Goal: Task Accomplishment & Management: Complete application form

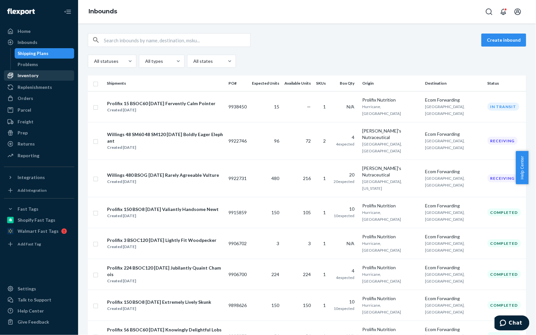
drag, startPoint x: 31, startPoint y: 76, endPoint x: 65, endPoint y: 77, distance: 34.5
click at [31, 76] on div "Inventory" at bounding box center [28, 75] width 21 height 7
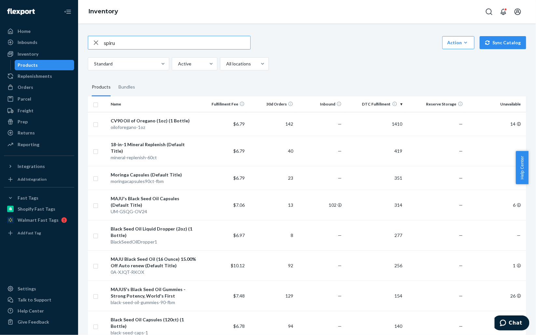
type input "spiru"
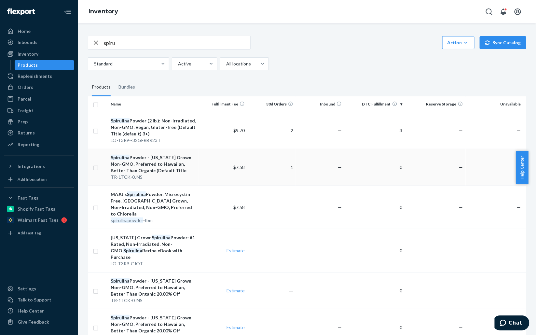
click at [397, 163] on td "0" at bounding box center [375, 167] width 61 height 37
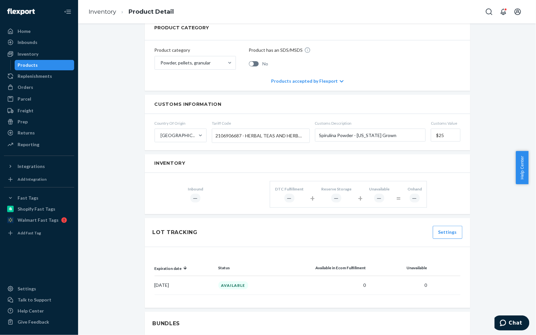
scroll to position [342, 0]
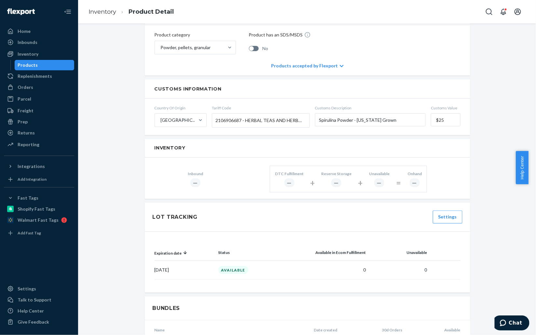
click at [510, 60] on div "New Inventory Reports are now available You have early access to new reports, p…" at bounding box center [307, 134] width 448 height 887
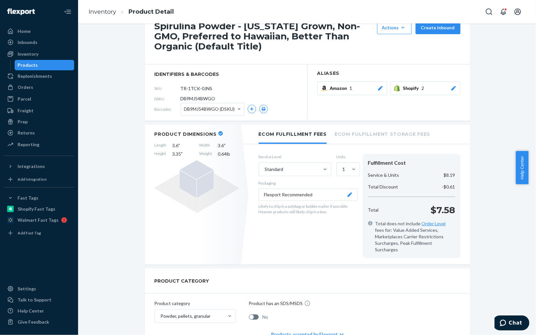
scroll to position [0, 0]
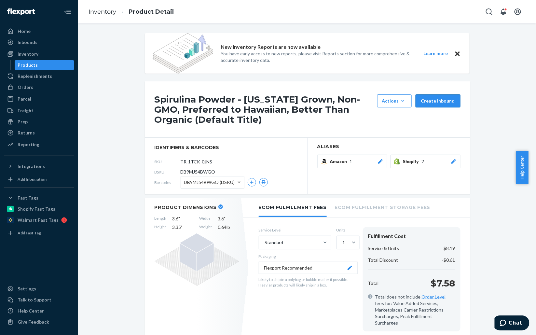
click at [435, 101] on button "Create inbound" at bounding box center [438, 100] width 45 height 13
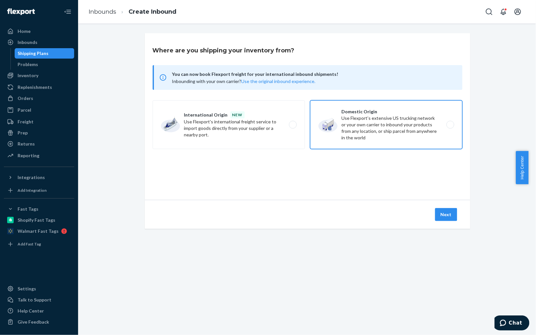
click at [378, 126] on label "Domestic Origin Use Flexport’s extensive US trucking network or your own carrie…" at bounding box center [386, 124] width 152 height 49
click at [450, 126] on input "Domestic Origin Use Flexport’s extensive US trucking network or your own carrie…" at bounding box center [452, 125] width 4 height 4
radio input "true"
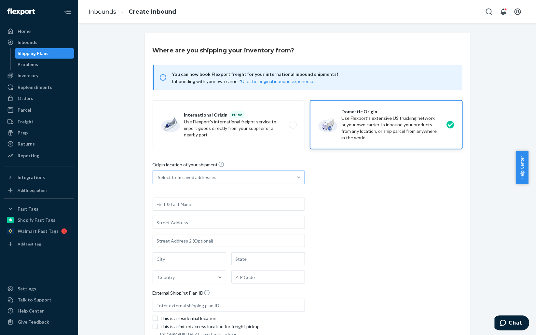
click at [237, 176] on div "Select from saved addresses" at bounding box center [223, 177] width 140 height 13
click at [159, 176] on input "Select from saved addresses" at bounding box center [158, 177] width 1 height 7
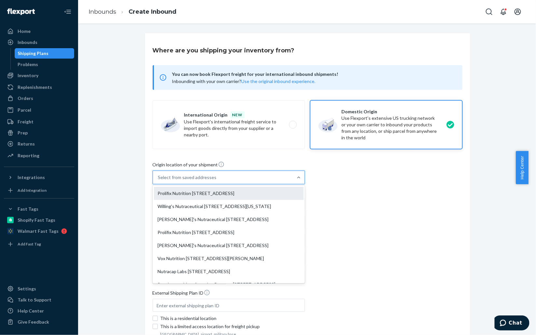
click at [225, 194] on div "Prolifix Nutrition 696 South 5300 West Unit #1 Hurricane, UT 84737" at bounding box center [229, 193] width 150 height 13
click at [159, 181] on input "option Prolifix Nutrition 696 South 5300 West Unit #1 Hurricane, UT 84737 focus…" at bounding box center [158, 177] width 1 height 7
type input "Prolifix Nutrition"
type input "696 South 5300 West Unit #1"
type input "Hurricane"
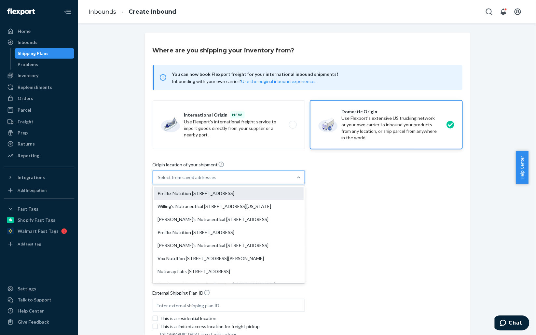
type input "UT"
type input "84737"
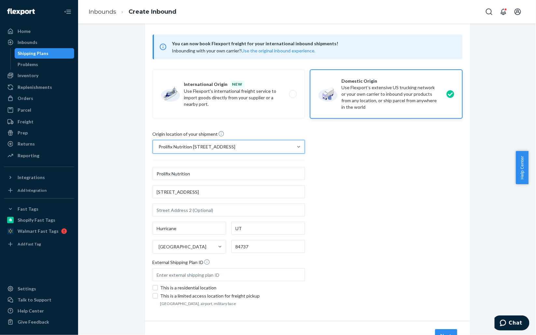
scroll to position [61, 0]
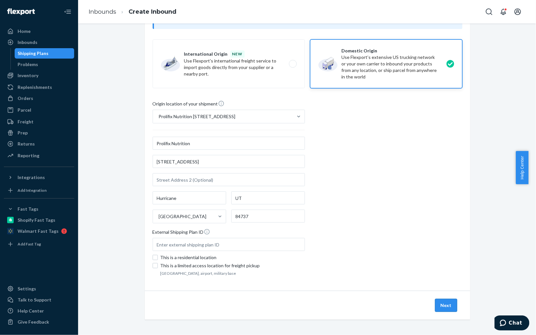
click at [448, 304] on button "Next" at bounding box center [446, 305] width 22 height 13
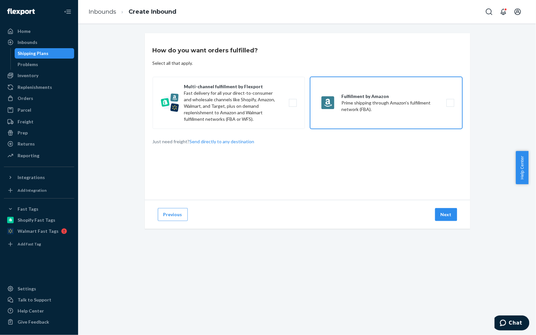
click at [362, 105] on label "Fulfillment by Amazon Prime shipping through Amazon’s fulfillment network (FBA)." at bounding box center [386, 103] width 152 height 52
click at [450, 105] on input "Fulfillment by Amazon Prime shipping through Amazon’s fulfillment network (FBA)." at bounding box center [452, 103] width 4 height 4
checkbox input "true"
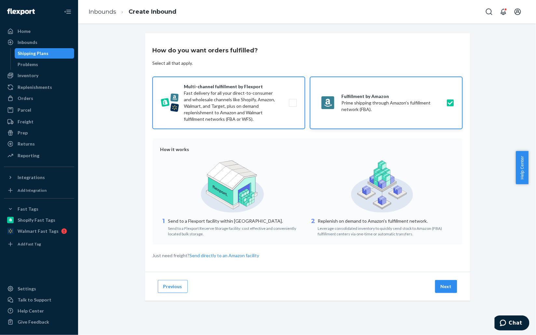
click at [257, 105] on label "Multi-channel fulfillment by Flexport Fast delivery for all your direct-to-cons…" at bounding box center [229, 103] width 152 height 52
click at [293, 105] on input "Multi-channel fulfillment by Flexport Fast delivery for all your direct-to-cons…" at bounding box center [295, 103] width 4 height 4
checkbox input "true"
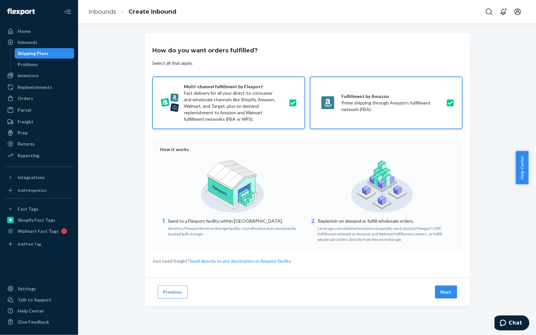
click at [399, 112] on label "Fulfillment by Amazon Prime shipping through Amazon’s fulfillment network (FBA)." at bounding box center [386, 103] width 152 height 52
click at [450, 105] on input "Fulfillment by Amazon Prime shipping through Amazon’s fulfillment network (FBA)." at bounding box center [452, 103] width 4 height 4
checkbox input "false"
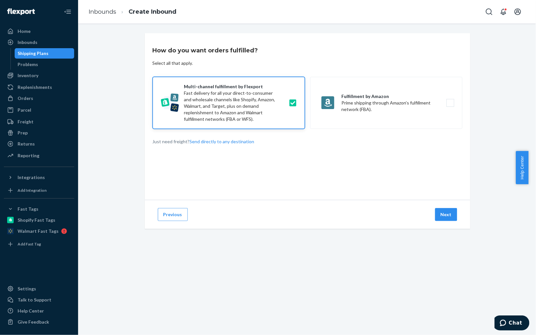
click at [269, 105] on label "Multi-channel fulfillment by Flexport Fast delivery for all your direct-to-cons…" at bounding box center [229, 103] width 152 height 52
click at [293, 105] on input "Multi-channel fulfillment by Flexport Fast delivery for all your direct-to-cons…" at bounding box center [295, 103] width 4 height 4
checkbox input "false"
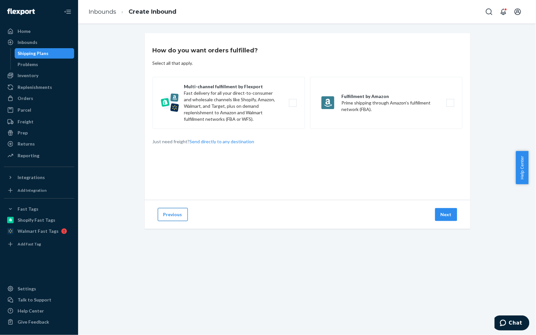
click at [171, 215] on button "Previous" at bounding box center [173, 214] width 30 height 13
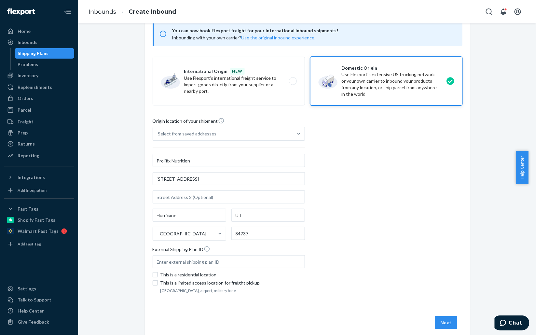
scroll to position [61, 0]
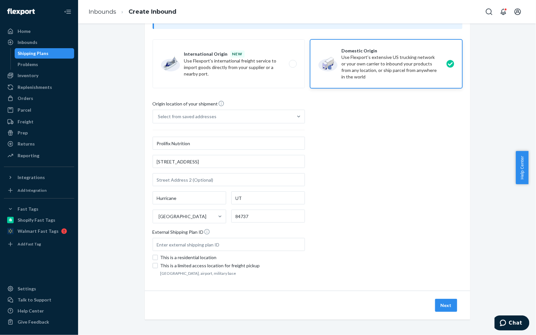
drag, startPoint x: 445, startPoint y: 306, endPoint x: 442, endPoint y: 301, distance: 6.3
click at [445, 306] on button "Next" at bounding box center [446, 305] width 22 height 13
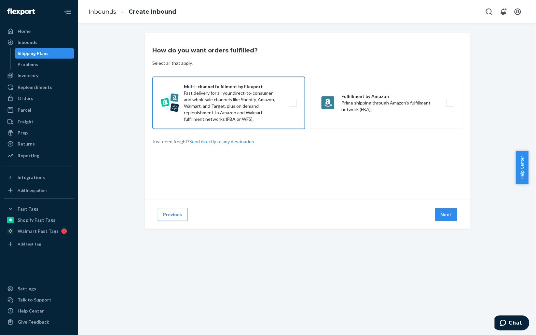
click at [291, 104] on label "Multi-channel fulfillment by Flexport Fast delivery for all your direct-to-cons…" at bounding box center [229, 103] width 152 height 52
click at [293, 104] on input "Multi-channel fulfillment by Flexport Fast delivery for all your direct-to-cons…" at bounding box center [295, 103] width 4 height 4
checkbox input "true"
click at [441, 214] on button "Next" at bounding box center [446, 214] width 22 height 13
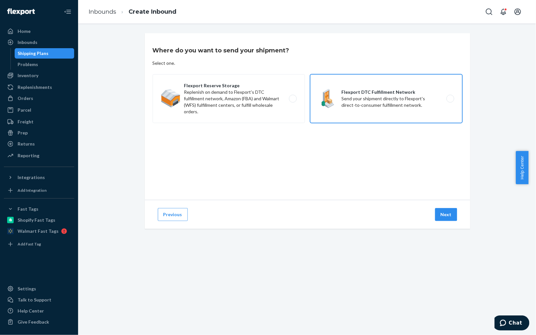
click at [394, 104] on label "Flexport DTC Fulfillment Network Send your shipment directly to Flexport's dire…" at bounding box center [386, 98] width 152 height 49
click at [450, 101] on input "Flexport DTC Fulfillment Network Send your shipment directly to Flexport's dire…" at bounding box center [452, 99] width 4 height 4
radio input "true"
click at [448, 214] on button "Next" at bounding box center [446, 214] width 22 height 13
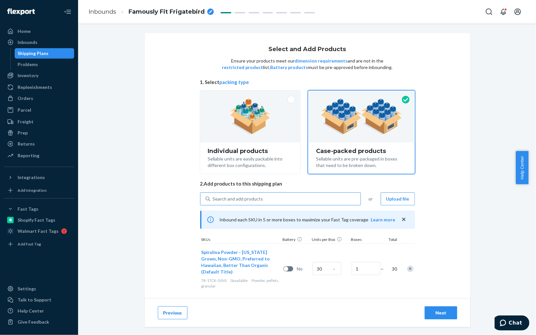
click at [273, 196] on div "Search and add products" at bounding box center [285, 199] width 150 height 12
click at [214, 196] on input "Search and add products" at bounding box center [213, 199] width 1 height 7
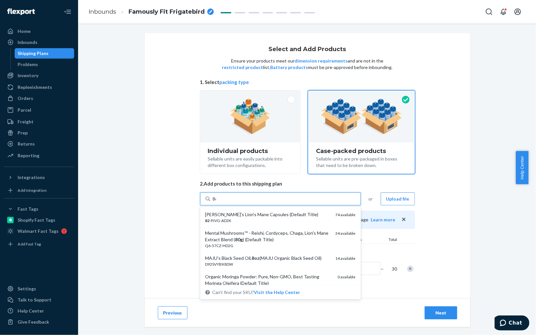
type input "8oz"
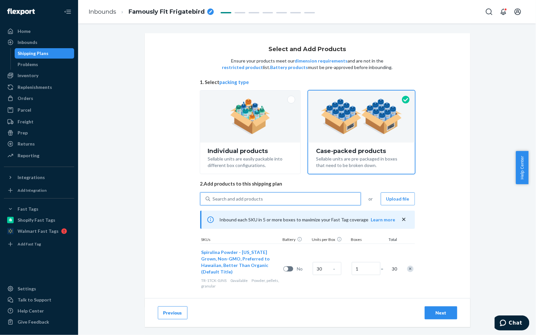
drag, startPoint x: 222, startPoint y: 194, endPoint x: 172, endPoint y: 194, distance: 50.8
click at [172, 194] on div "Select and Add Products Ensure your products meet our dimension requirements an…" at bounding box center [308, 170] width 326 height 274
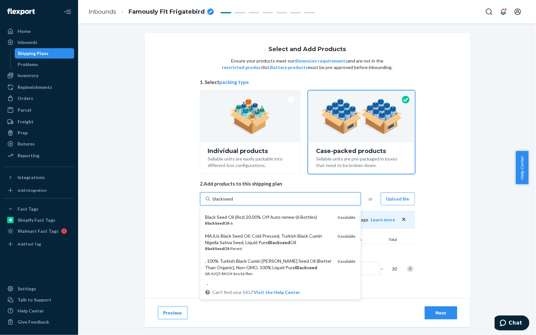
scroll to position [314, 0]
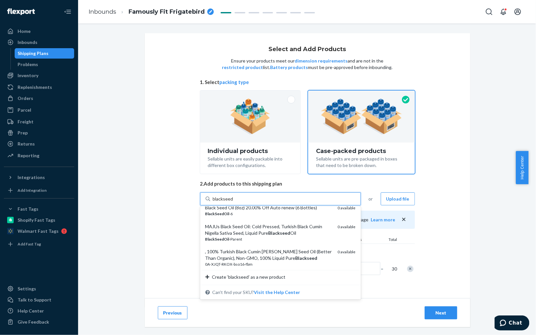
type input "blackseed"
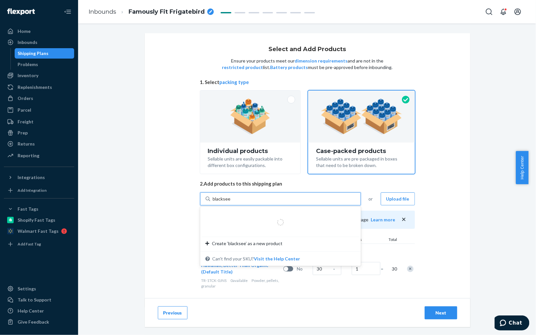
type input "blackseed"
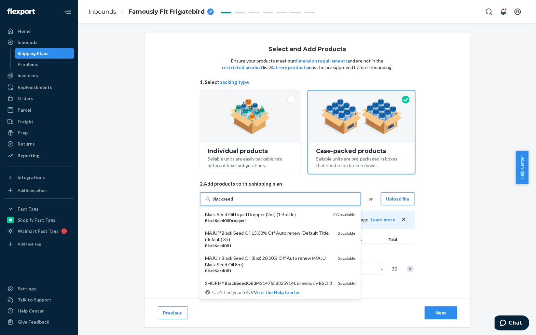
click at [257, 232] on div "MAJU™ Black Seed Oil 15.00% Off Auto renew (Default Title (default) 3+)" at bounding box center [269, 236] width 127 height 13
click at [234, 202] on input "blackseed" at bounding box center [223, 199] width 21 height 7
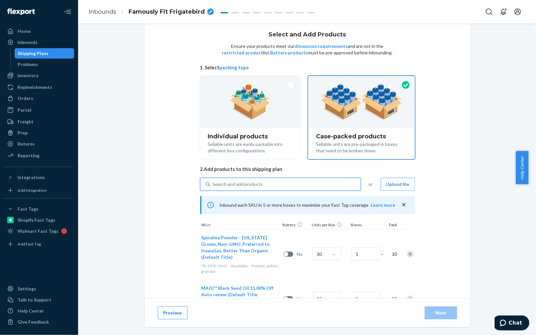
scroll to position [36, 0]
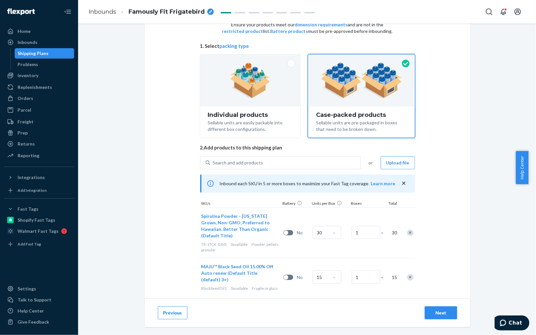
drag, startPoint x: 168, startPoint y: 264, endPoint x: 171, endPoint y: 263, distance: 3.7
click at [169, 264] on div "Select and Add Products Ensure your products meet our dimension requirements an…" at bounding box center [308, 153] width 326 height 312
click at [317, 276] on input "15" at bounding box center [327, 277] width 29 height 13
type input "20"
click at [356, 279] on input "1" at bounding box center [366, 277] width 29 height 13
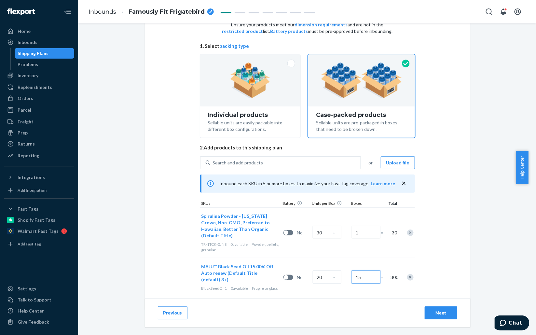
type input "15"
click at [208, 10] on div "breadcrumbs" at bounding box center [210, 11] width 7 height 7
drag, startPoint x: 186, startPoint y: 11, endPoint x: 108, endPoint y: 11, distance: 77.8
click at [108, 11] on ol "Inbounds Famously Fit Frigatebird" at bounding box center [145, 11] width 125 height 21
click at [155, 151] on div "Select and Add Products Ensure your products meet our dimension requirements an…" at bounding box center [308, 153] width 326 height 312
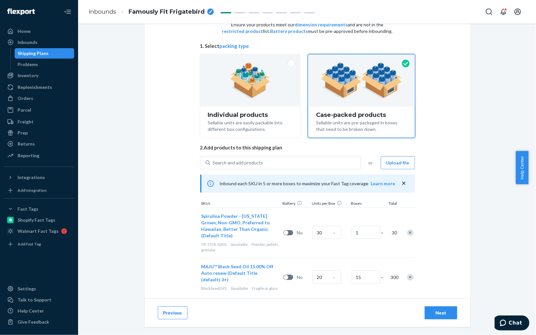
click at [209, 11] on icon "breadcrumbs" at bounding box center [210, 11] width 3 height 3
drag, startPoint x: 187, startPoint y: 12, endPoint x: 75, endPoint y: 14, distance: 112.7
click at [75, 14] on div "Home Inbounds Shipping Plans Problems Inventory Products Replenishments Orders …" at bounding box center [268, 167] width 536 height 335
type input "Prolifix 300 BSO8 30 SmSpiru Sep25 Famously Fit Frigatebird"
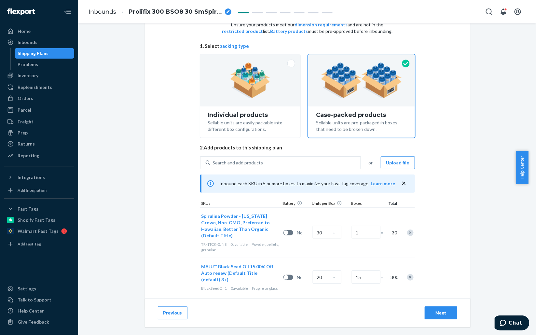
click at [227, 13] on icon "breadcrumbs" at bounding box center [228, 11] width 3 height 3
click at [126, 78] on div "Select and Add Products Ensure your products meet our dimension requirements an…" at bounding box center [307, 111] width 448 height 228
click at [227, 9] on div "breadcrumbs" at bounding box center [228, 11] width 7 height 7
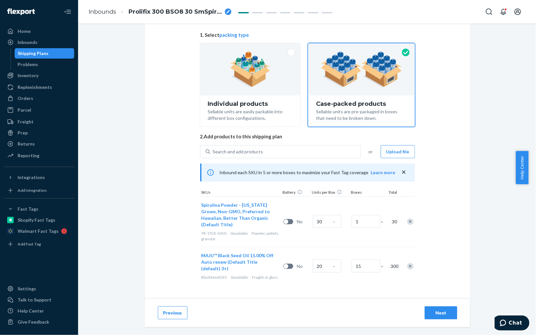
drag, startPoint x: 143, startPoint y: 244, endPoint x: 148, endPoint y: 238, distance: 7.4
click at [145, 244] on div "Select and Add Products Ensure your products meet our dimension requirements an…" at bounding box center [308, 142] width 326 height 312
click at [442, 317] on button "Next" at bounding box center [441, 312] width 33 height 13
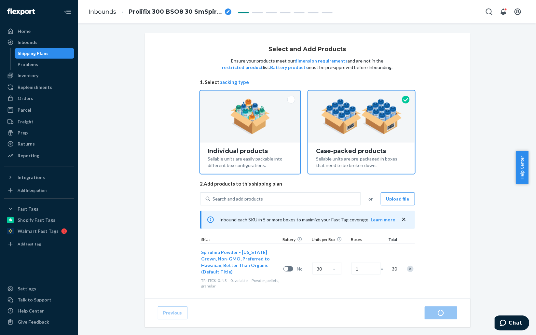
radio input "true"
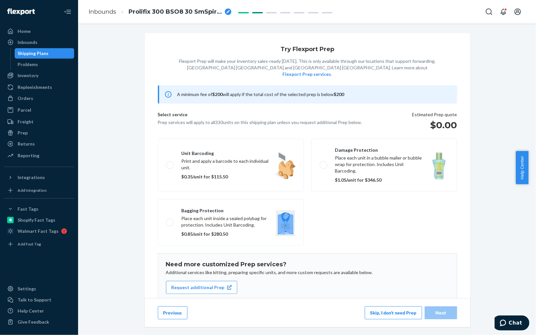
drag, startPoint x: 396, startPoint y: 314, endPoint x: 401, endPoint y: 302, distance: 13.1
click at [396, 314] on button "Skip, I don't need Prep" at bounding box center [393, 312] width 57 height 13
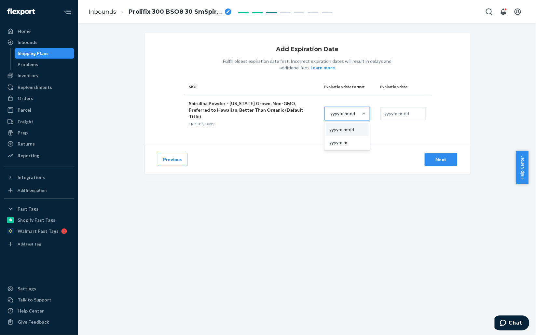
click at [331, 110] on div "yyyy-mm-dd" at bounding box center [343, 113] width 25 height 7
click at [330, 110] on input "option yyyy-mm-dd focused, 1 of 2. 2 results available. Use Up and Down to choo…" at bounding box center [330, 113] width 1 height 7
click at [339, 140] on div "yyyy-mm" at bounding box center [347, 142] width 43 height 13
click at [331, 117] on input "option yyyy-mm focused, 2 of 2. 2 results available. Use Up and Down to choose …" at bounding box center [330, 113] width 1 height 7
drag, startPoint x: 225, startPoint y: 142, endPoint x: 259, endPoint y: 140, distance: 33.6
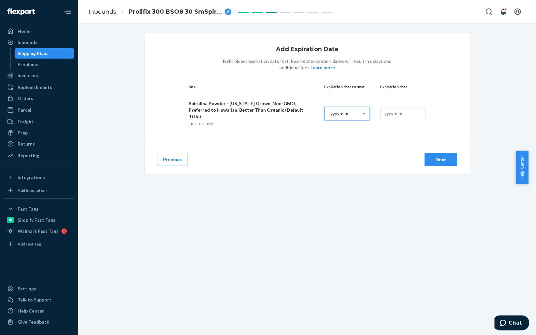
click at [225, 145] on div "Previous Next" at bounding box center [308, 159] width 326 height 29
click at [381, 110] on input "text" at bounding box center [404, 113] width 46 height 13
type input "2027-04"
click at [436, 156] on div "Next" at bounding box center [441, 159] width 21 height 7
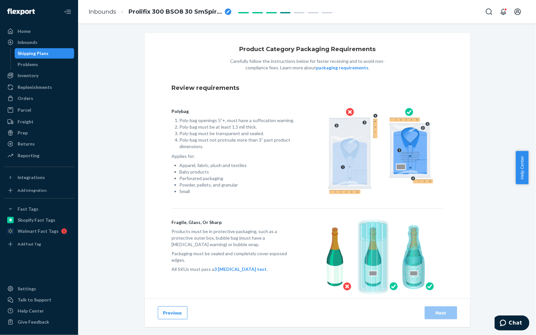
click at [159, 208] on div "Product Category Packaging Requirements Carefully follow the instructions below…" at bounding box center [308, 183] width 326 height 301
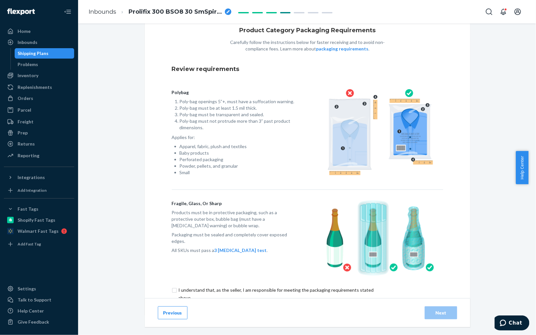
scroll to position [35, 0]
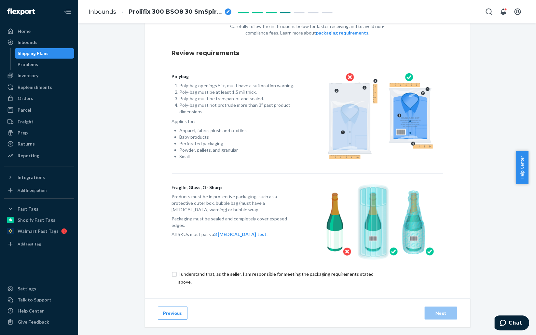
click at [172, 276] on input "checkbox" at bounding box center [280, 278] width 217 height 16
checkbox input "true"
click at [450, 313] on button "Next" at bounding box center [441, 312] width 33 height 13
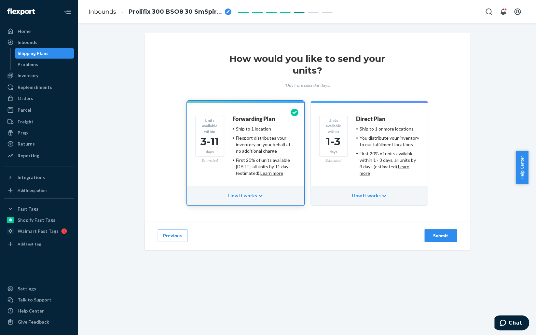
click at [439, 236] on div "Submit" at bounding box center [441, 236] width 21 height 7
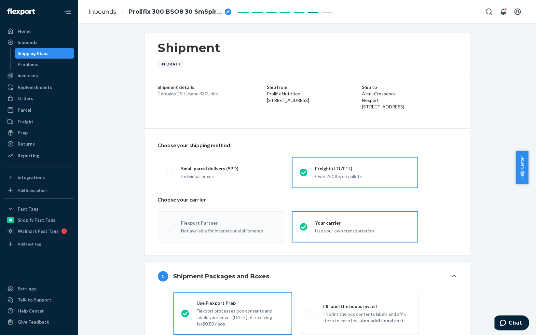
radio input "true"
radio input "false"
radio input "true"
radio input "false"
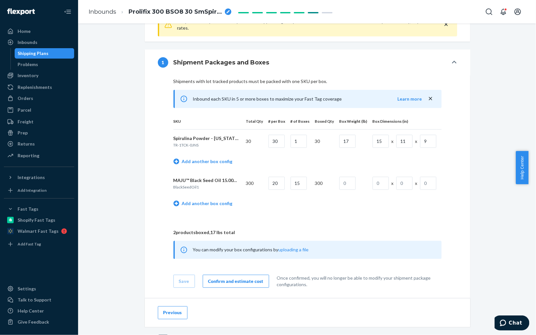
scroll to position [244, 0]
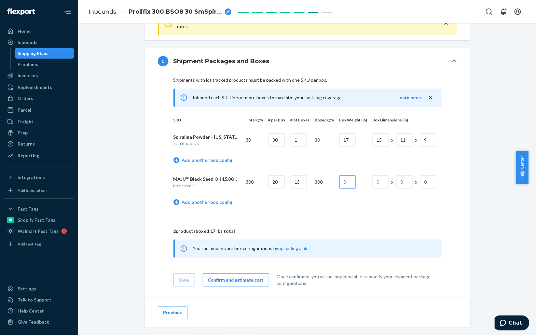
click at [341, 179] on input "text" at bounding box center [348, 182] width 16 height 13
type input "14.7"
type input "15"
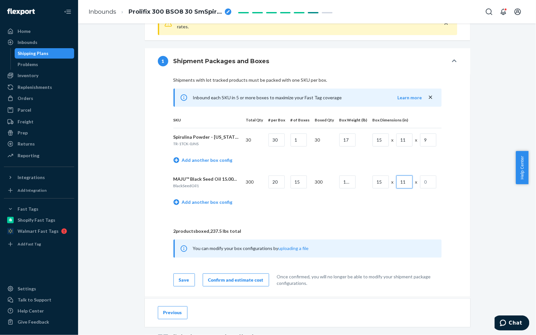
type input "11"
type input "7"
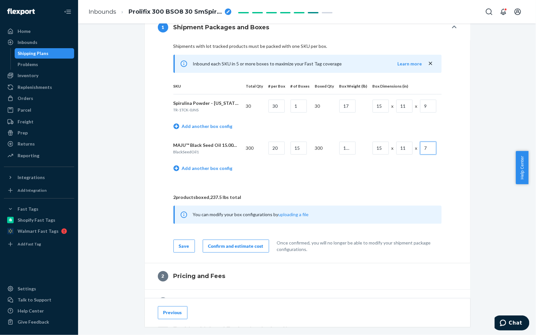
scroll to position [293, 0]
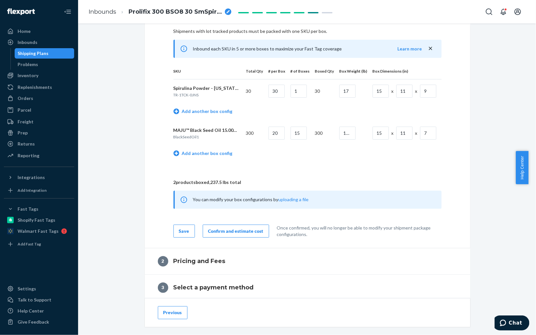
click at [234, 230] on div "Confirm and estimate cost" at bounding box center [235, 231] width 55 height 7
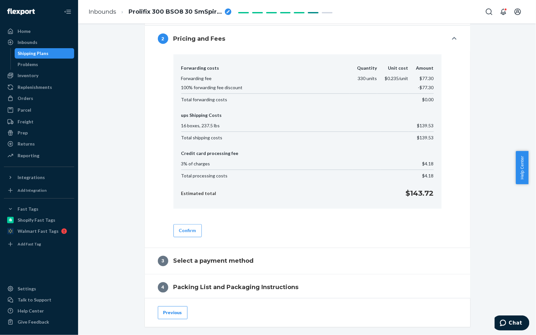
click at [158, 204] on div "Forwarding costs Quantity Unit cost Amount Forwarding fee 330 units $0.235/unit…" at bounding box center [308, 145] width 300 height 183
click at [145, 157] on div "Forwarding costs Quantity Unit cost Amount Forwarding fee 330 units $0.235/unit…" at bounding box center [308, 150] width 326 height 196
click at [131, 188] on div "Shipment In draft Shipment details Contains 2 SKUs and 330 Units Ship from Prol…" at bounding box center [307, 69] width 448 height 659
click at [153, 214] on div "Forwarding costs Quantity Unit cost Amount Forwarding fee 330 units $0.235/unit…" at bounding box center [308, 150] width 326 height 196
click at [145, 197] on div "Forwarding costs Quantity Unit cost Amount Forwarding fee 330 units $0.235/unit…" at bounding box center [308, 150] width 326 height 196
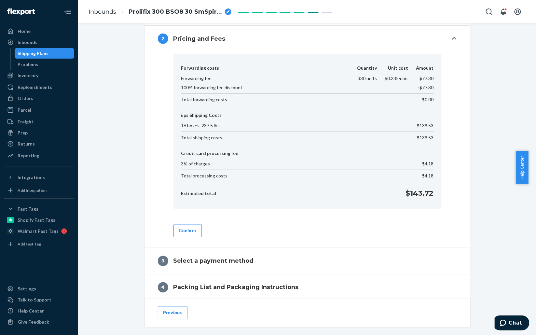
click at [185, 235] on button "Confirm" at bounding box center [188, 230] width 28 height 13
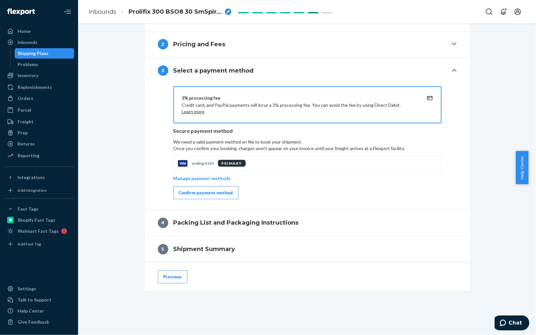
scroll to position [280, 0]
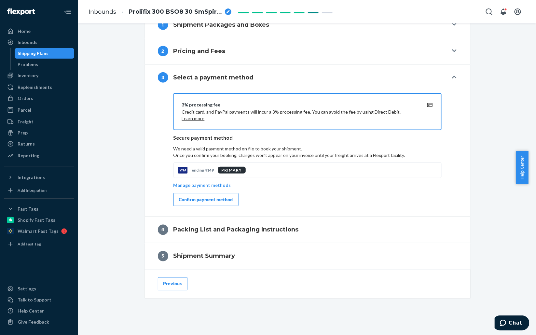
click at [201, 196] on div "Confirm payment method" at bounding box center [206, 199] width 54 height 7
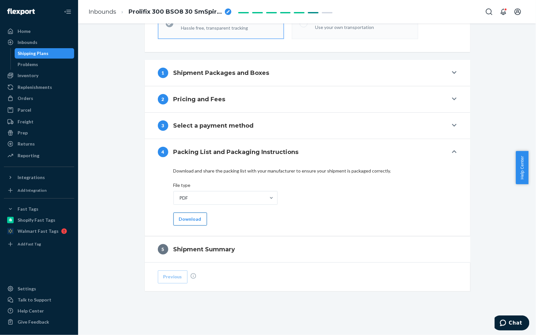
click at [191, 220] on button "Download" at bounding box center [191, 219] width 34 height 13
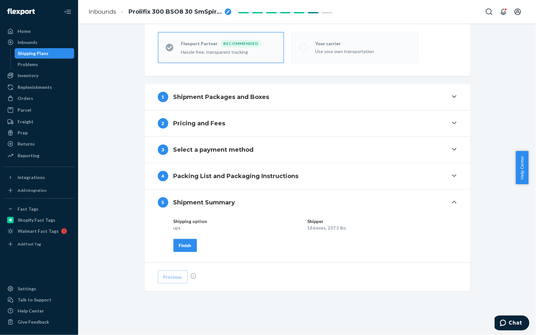
click at [184, 247] on div "Finish" at bounding box center [185, 245] width 12 height 7
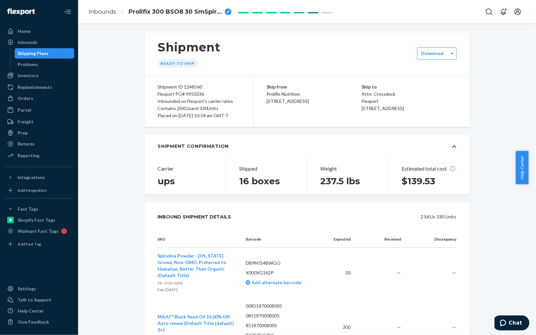
scroll to position [0, 0]
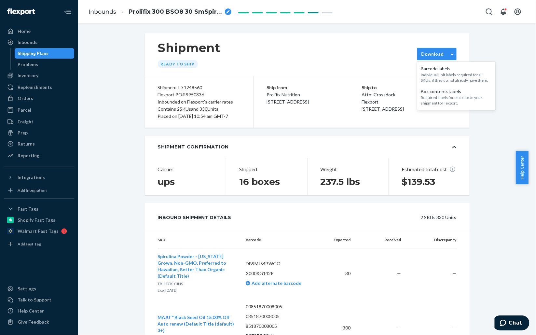
click at [439, 53] on label "Download" at bounding box center [433, 54] width 22 height 7
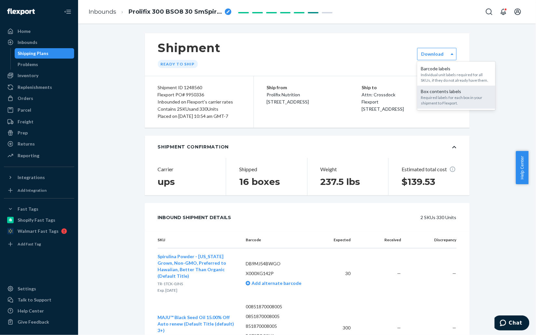
click at [440, 97] on div "Required labels for each box in your shipment to Flexport." at bounding box center [456, 100] width 70 height 11
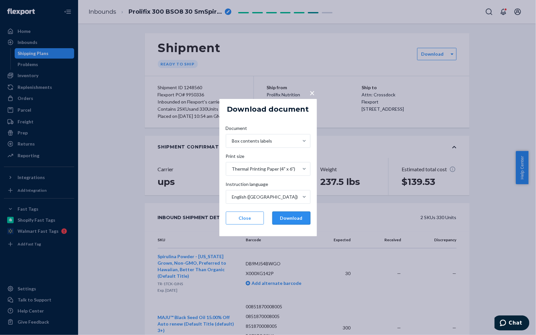
click at [290, 220] on button "Download" at bounding box center [292, 218] width 38 height 13
click at [259, 235] on div "Download document Document Box contents labels Print size Thermal Printing Pape…" at bounding box center [269, 167] width 98 height 137
click at [255, 221] on button "Close" at bounding box center [245, 218] width 38 height 13
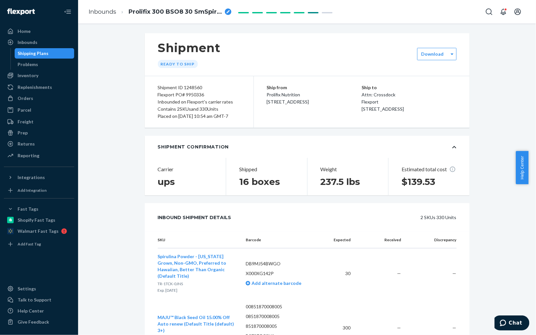
click at [30, 54] on div "Shipping Plans" at bounding box center [33, 53] width 31 height 7
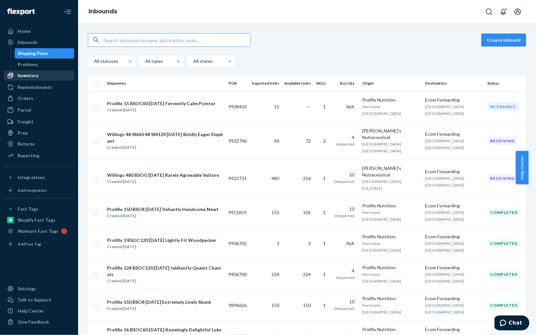
click at [29, 73] on div "Inventory" at bounding box center [28, 75] width 21 height 7
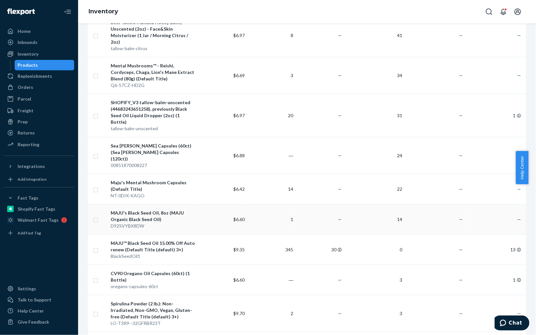
scroll to position [586, 0]
